Goal: Information Seeking & Learning: Check status

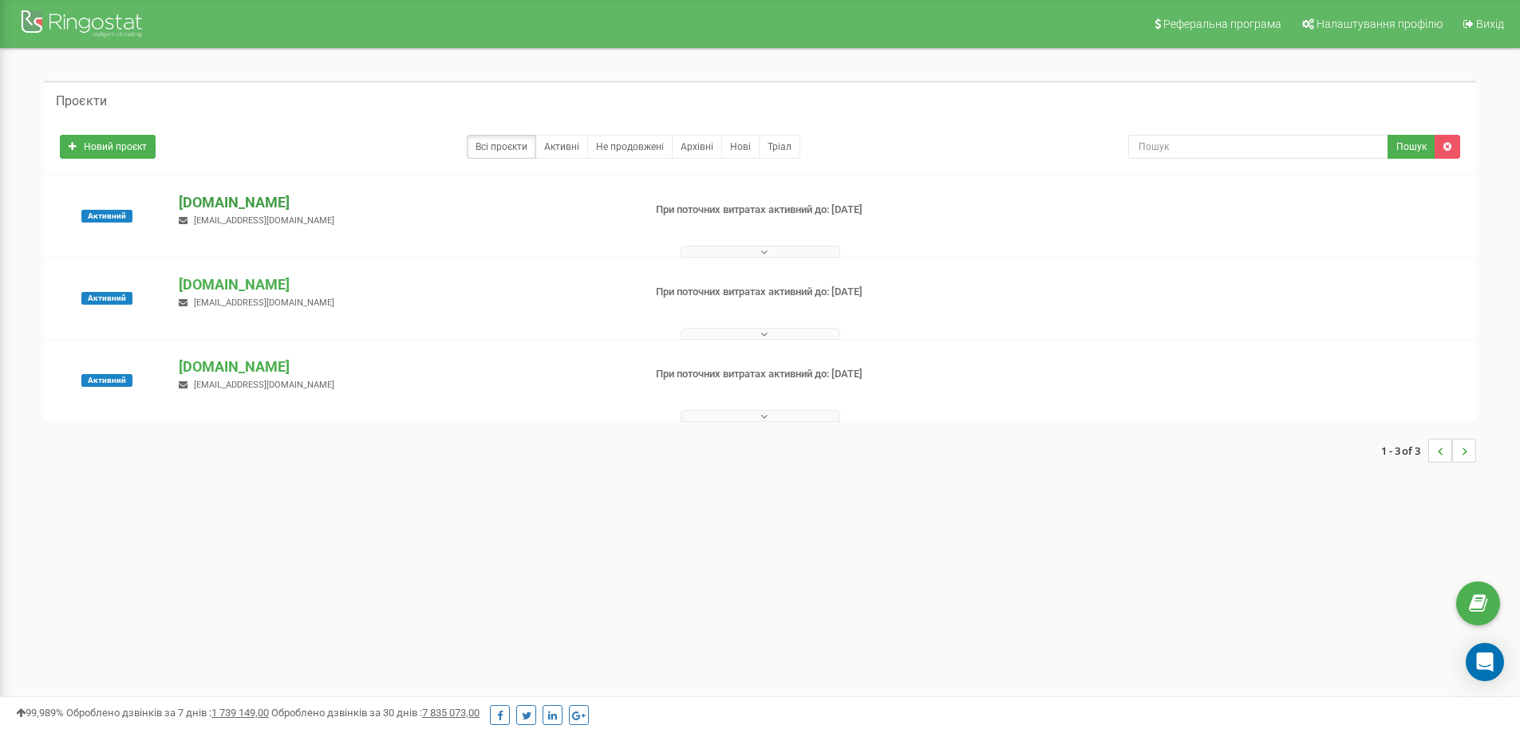
click at [215, 199] on p "[DOMAIN_NAME]" at bounding box center [404, 202] width 451 height 21
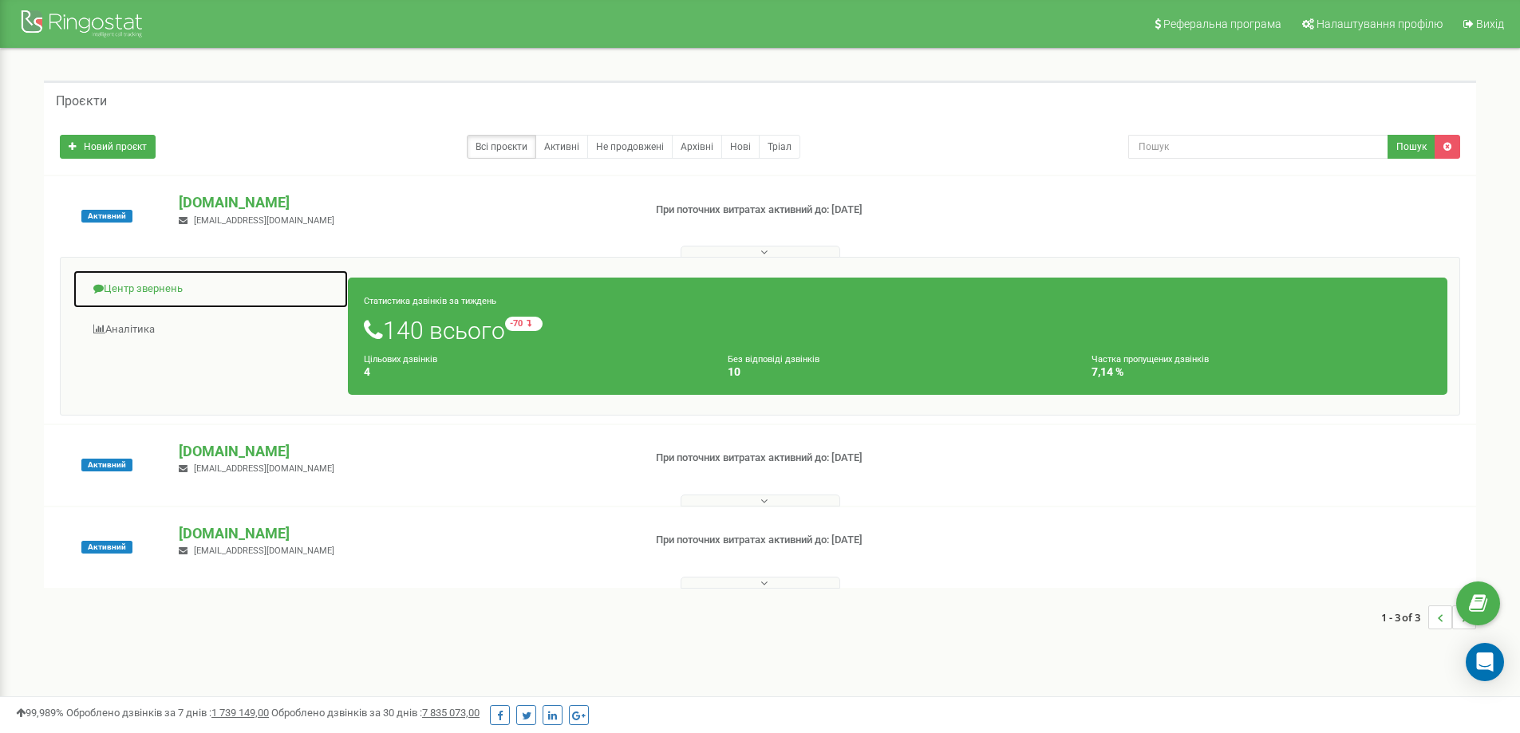
click at [152, 294] on link "Центр звернень" at bounding box center [211, 289] width 276 height 39
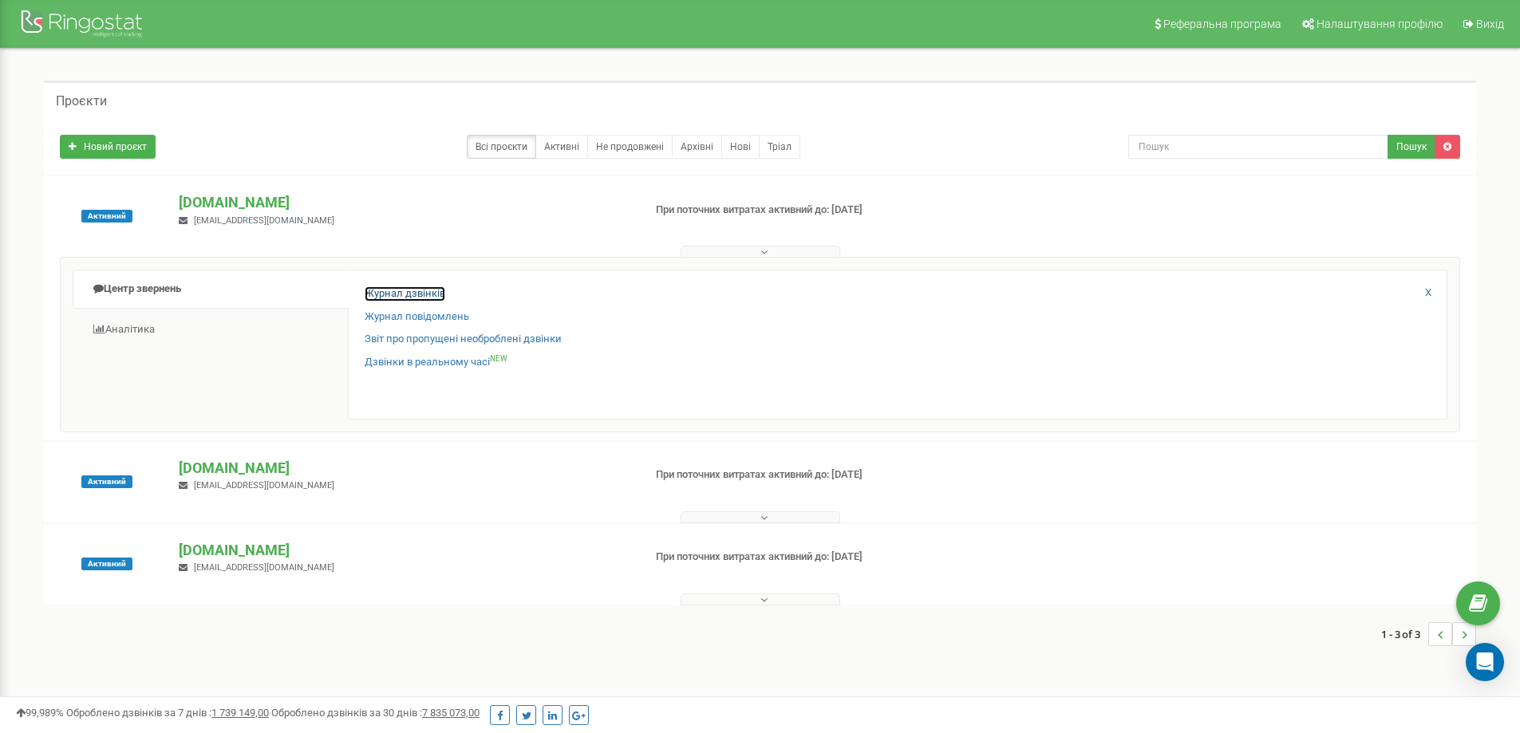
click at [432, 292] on link "Журнал дзвінків" at bounding box center [405, 293] width 81 height 15
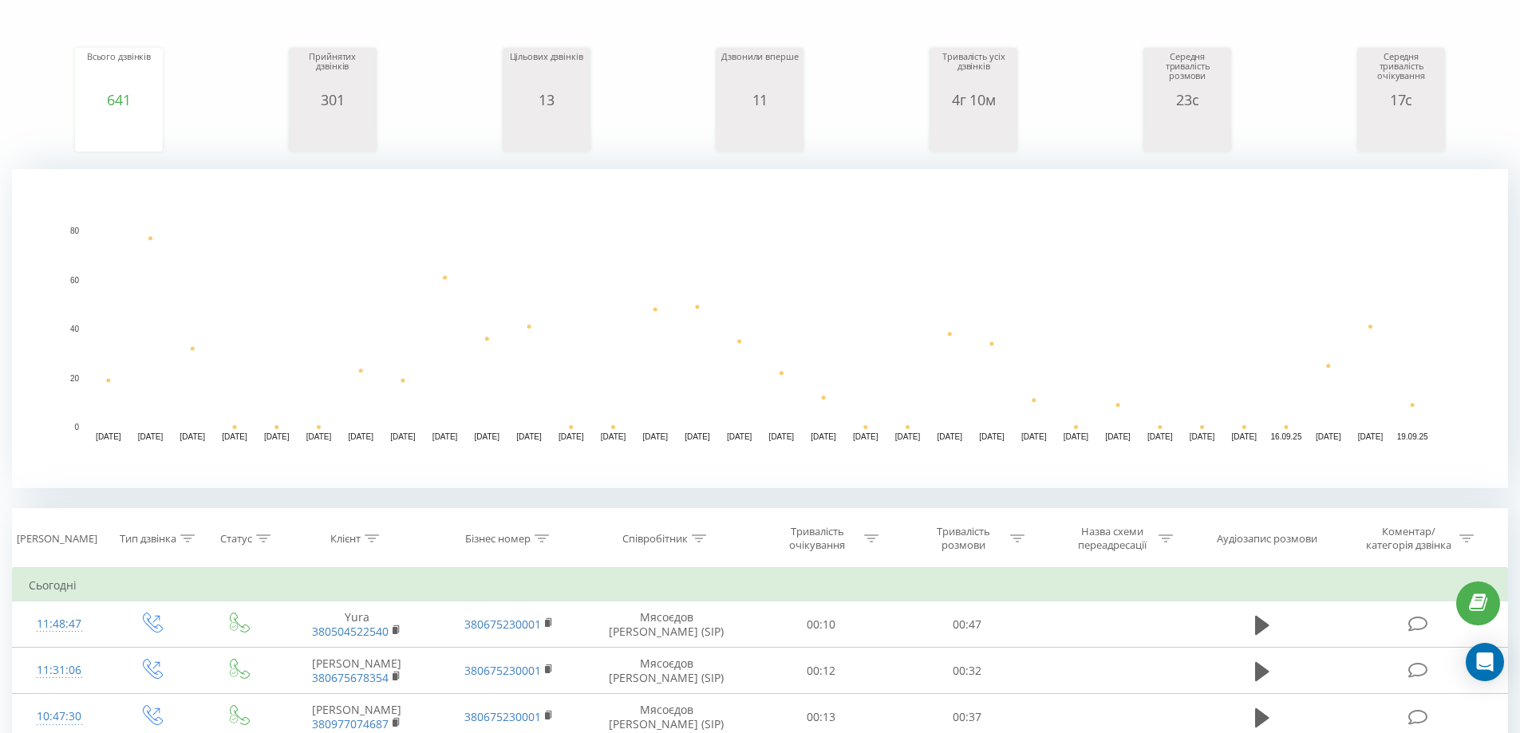
scroll to position [399, 0]
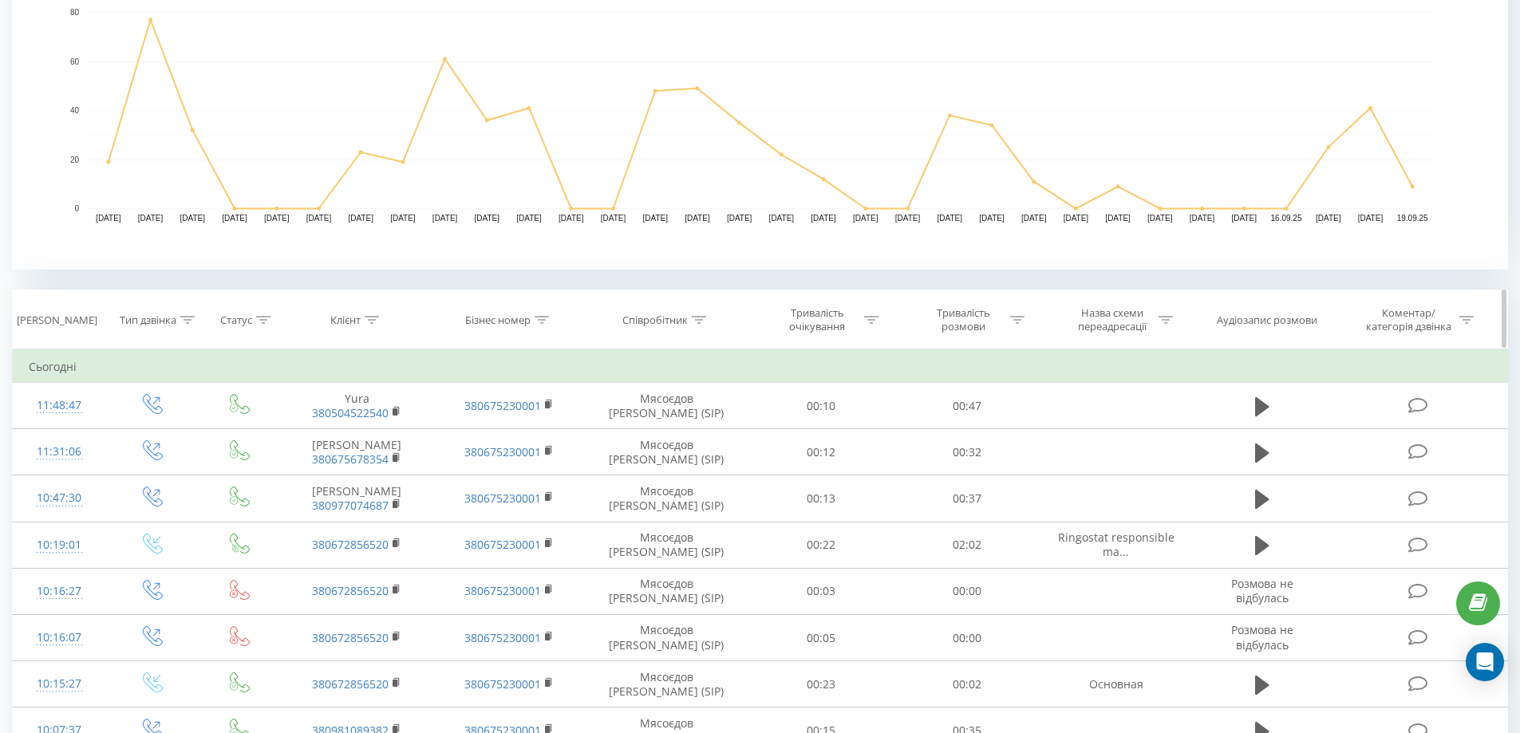
click at [1014, 317] on icon at bounding box center [1017, 320] width 14 height 8
click at [941, 435] on input "text" at bounding box center [967, 434] width 140 height 28
type input "00:20"
click at [973, 395] on div at bounding box center [957, 396] width 113 height 15
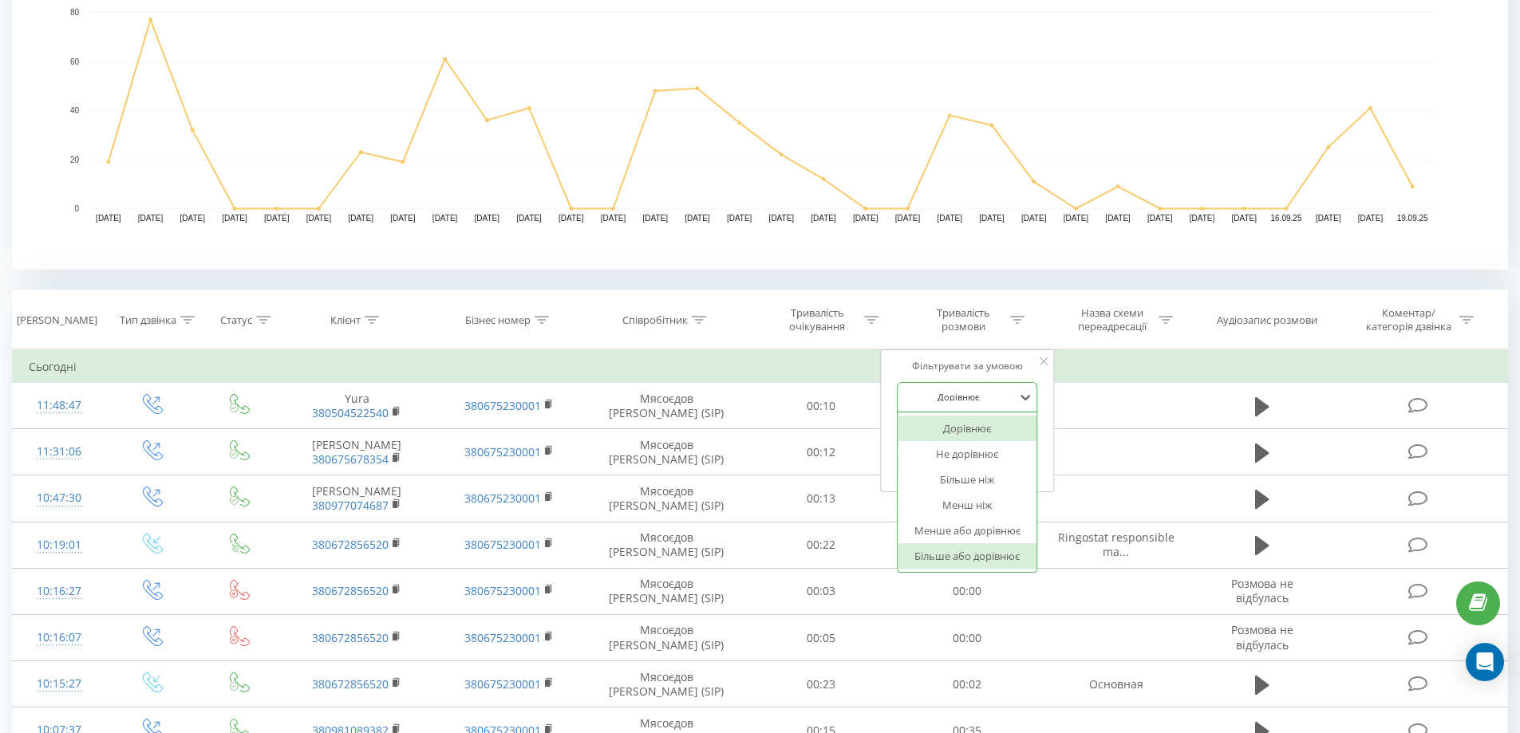
click at [946, 558] on div "Більше або дорівнює" at bounding box center [966, 556] width 139 height 26
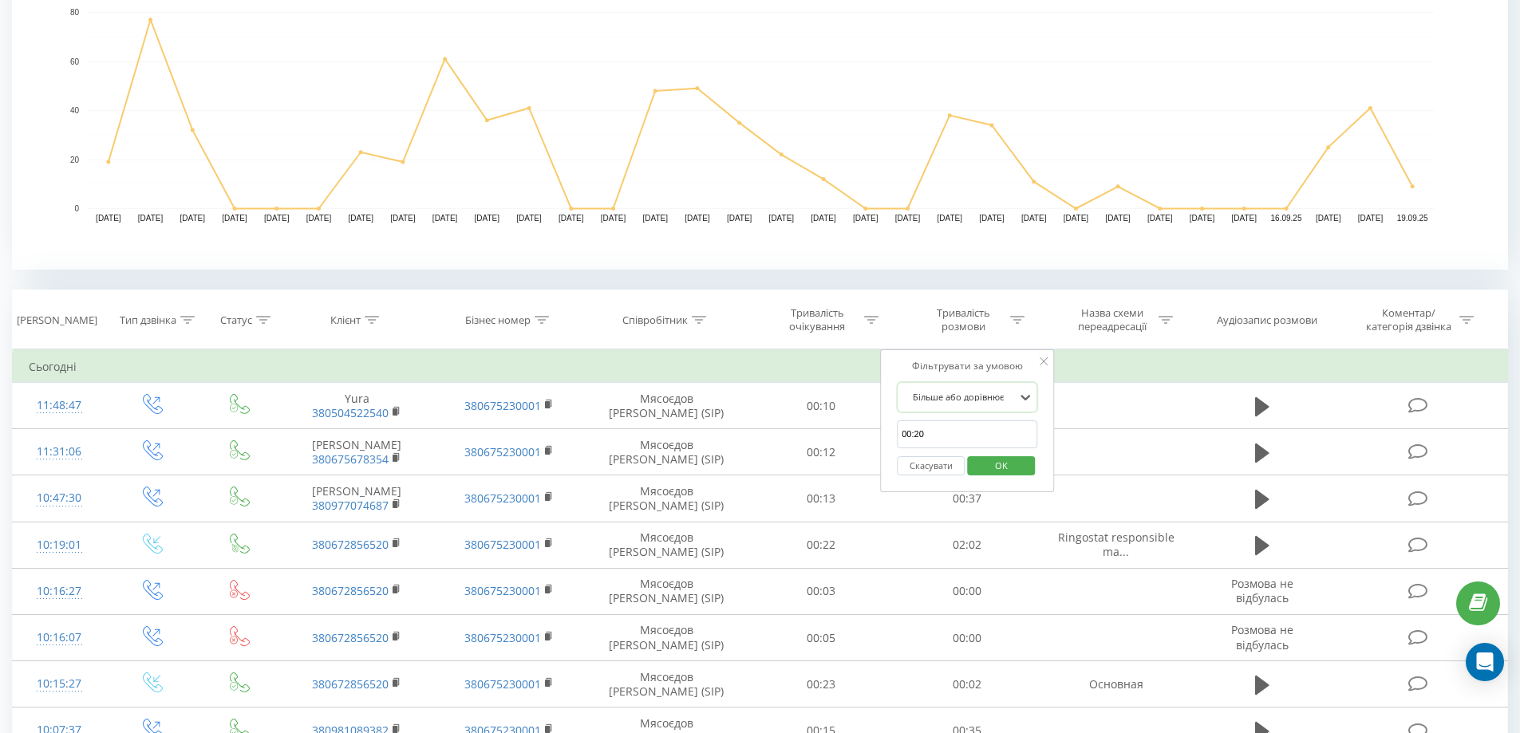
click at [1004, 474] on span "OK" at bounding box center [1001, 465] width 45 height 25
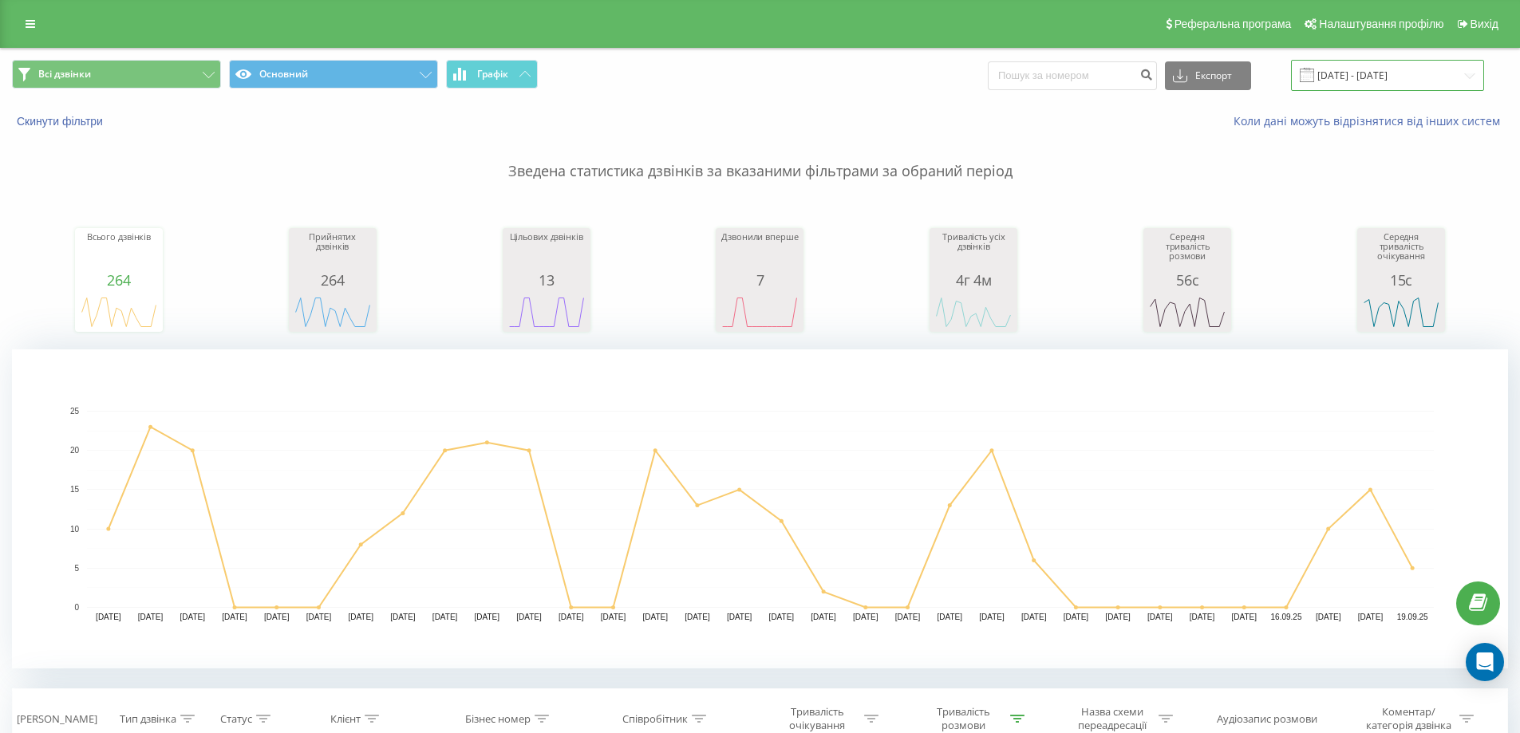
click at [1412, 71] on input "19.08.2025 - 19.09.2025" at bounding box center [1387, 75] width 193 height 31
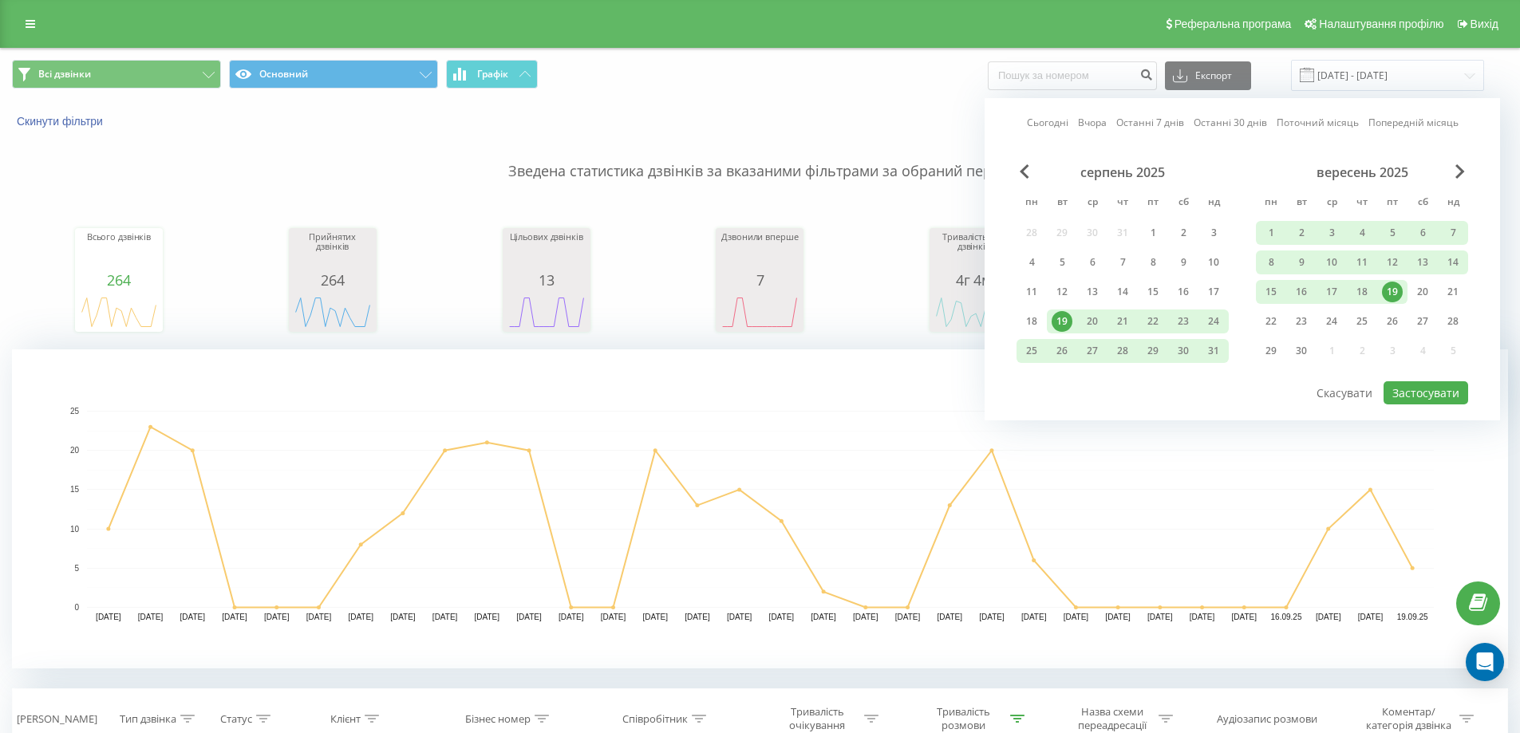
click at [1390, 291] on div "19" at bounding box center [1392, 292] width 21 height 21
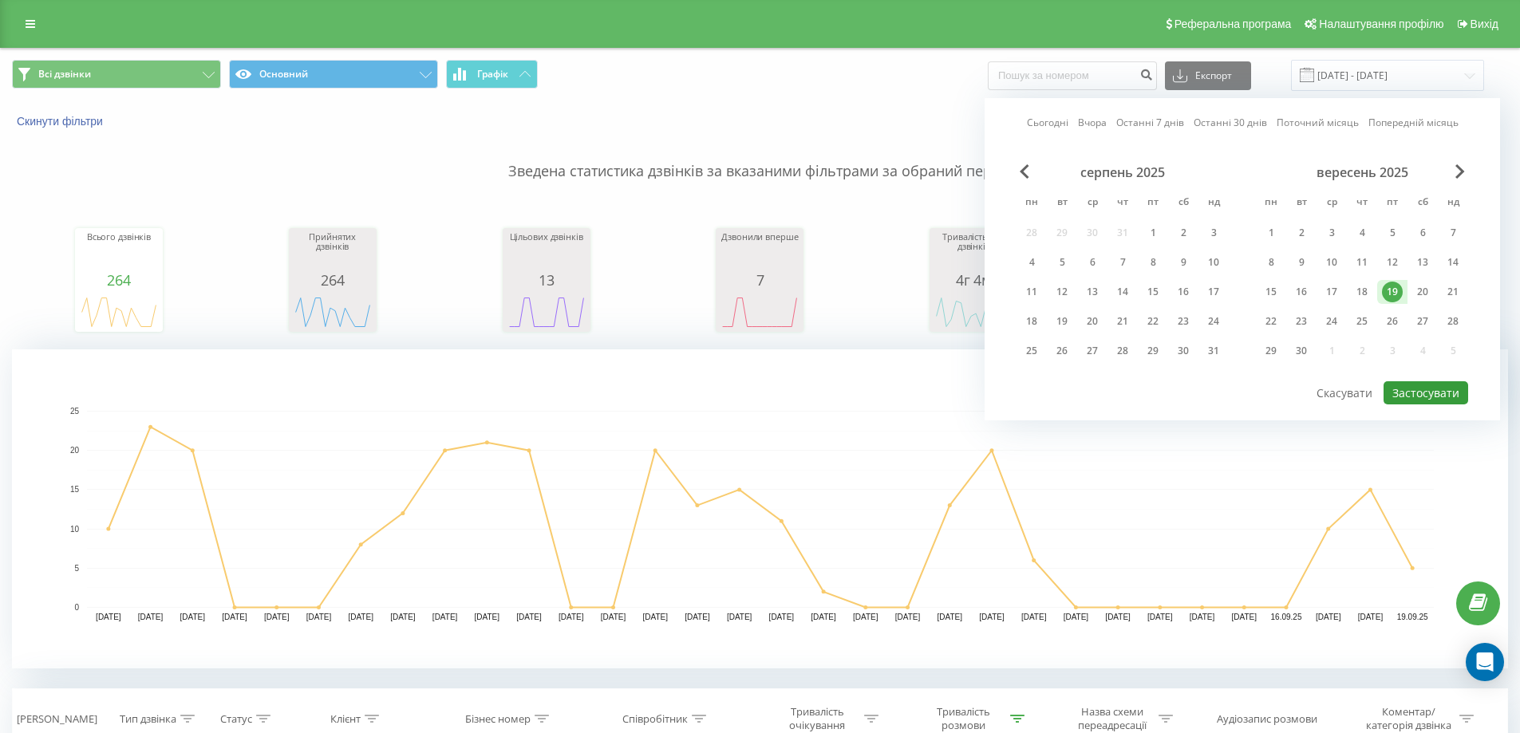
click at [1418, 389] on button "Застосувати" at bounding box center [1425, 392] width 85 height 23
type input "19.09.2025 - 19.09.2025"
